Goal: Task Accomplishment & Management: Manage account settings

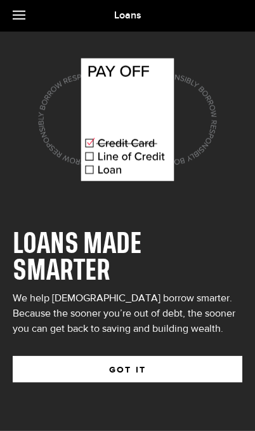
scroll to position [52, 0]
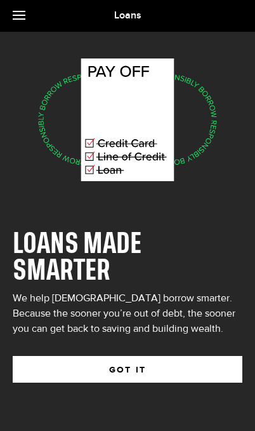
click at [150, 356] on button "GOT IT" at bounding box center [128, 369] width 230 height 27
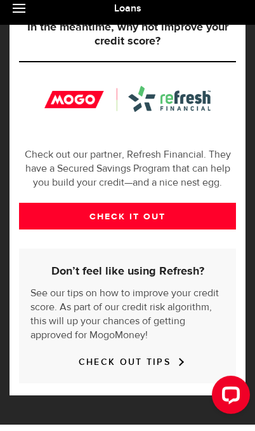
scroll to position [429, 0]
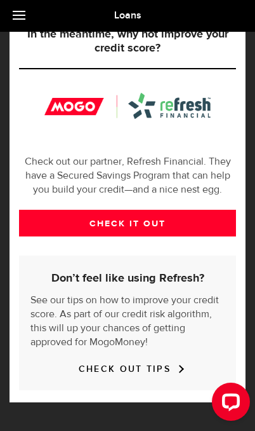
click at [150, 236] on link "CHECK IT OUT" at bounding box center [127, 223] width 217 height 27
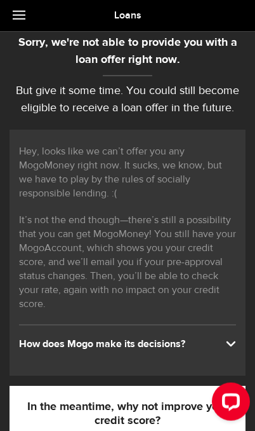
scroll to position [0, 0]
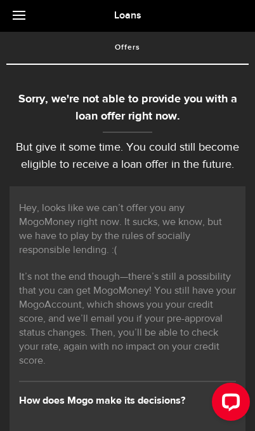
click at [26, 20] on link at bounding box center [22, 16] width 44 height 32
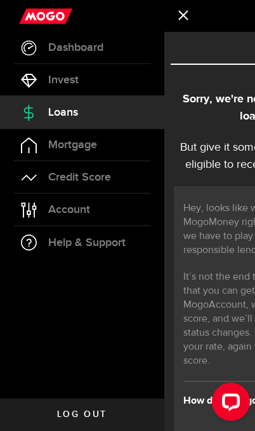
click at [88, 183] on span "Credit Score" at bounding box center [79, 176] width 63 height 11
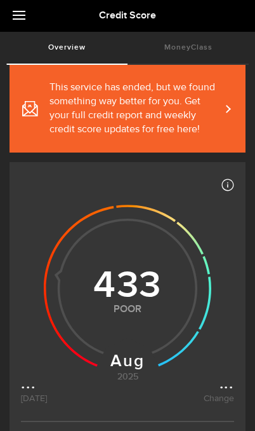
click at [23, 16] on span at bounding box center [19, 15] width 13 height 1
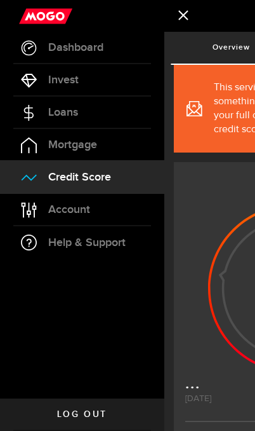
click at [83, 209] on span "Account" at bounding box center [69, 209] width 42 height 11
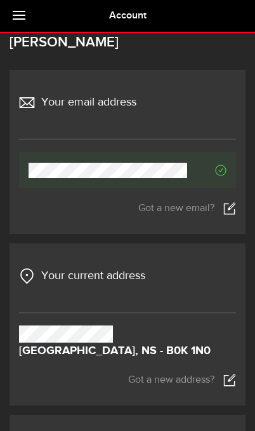
click at [12, 18] on link at bounding box center [22, 16] width 44 height 32
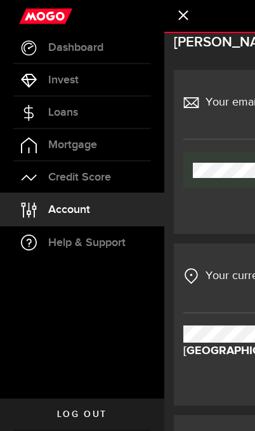
click at [95, 243] on span "Help & Support" at bounding box center [86, 242] width 77 height 11
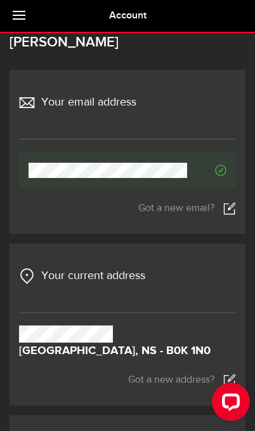
click at [19, 20] on link at bounding box center [22, 16] width 44 height 32
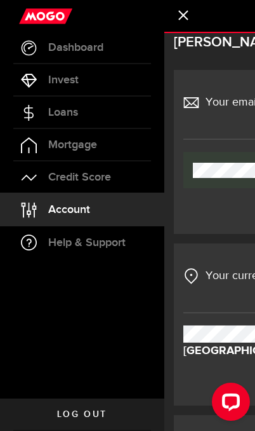
click at [73, 51] on span "Dashboard" at bounding box center [75, 47] width 55 height 11
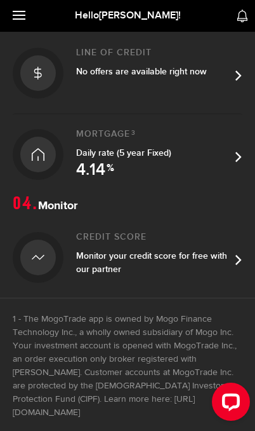
scroll to position [479, 0]
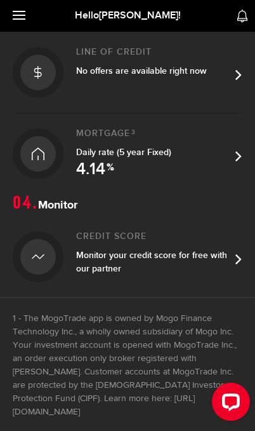
click at [231, 158] on link "Mortgage 3 Daily rate (5 year Fixed) 4.14 %" at bounding box center [128, 152] width 230 height 81
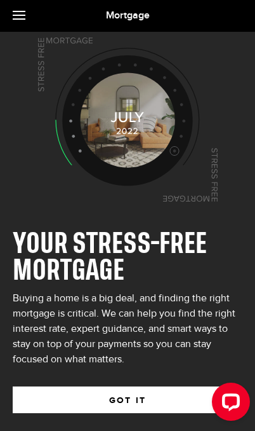
scroll to position [52, 0]
click at [20, 16] on span at bounding box center [19, 15] width 13 height 1
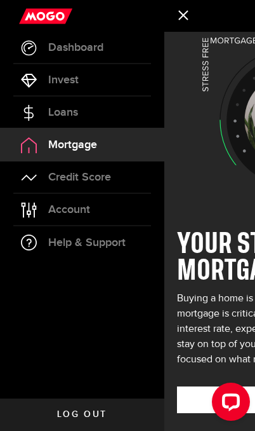
click at [67, 116] on span "Loans" at bounding box center [63, 112] width 30 height 11
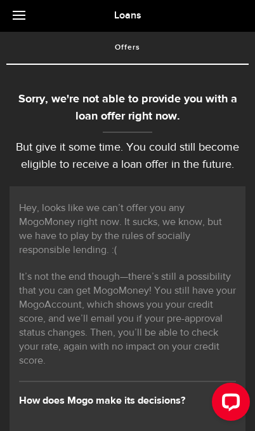
click at [14, 20] on link at bounding box center [22, 16] width 44 height 32
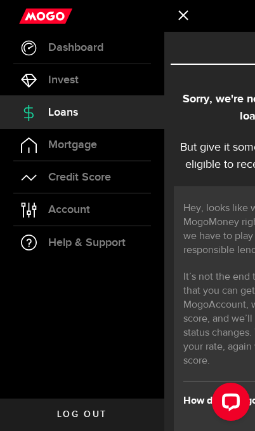
click at [98, 406] on link "Log out" at bounding box center [82, 414] width 164 height 32
